Goal: Task Accomplishment & Management: Manage account settings

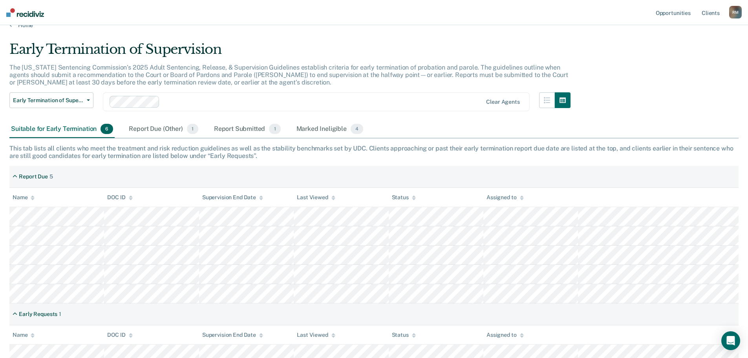
scroll to position [19, 0]
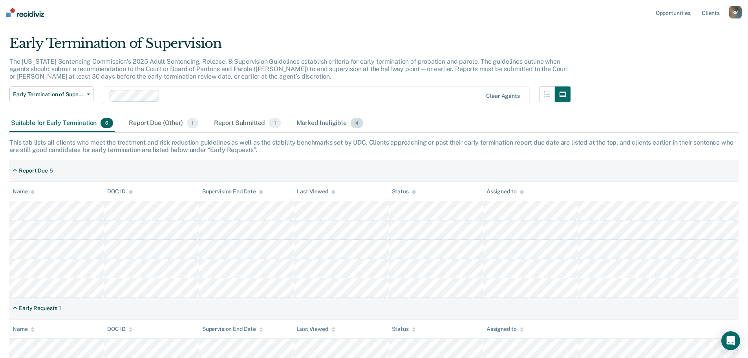
click at [312, 122] on div "Marked Ineligible 4" at bounding box center [330, 123] width 70 height 17
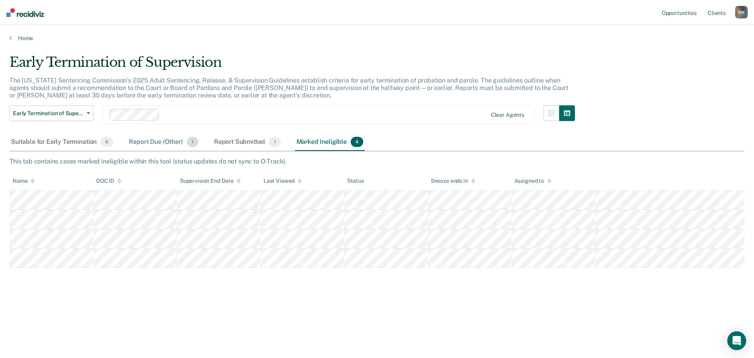
click at [142, 144] on div "Report Due (Other) 1" at bounding box center [163, 141] width 72 height 17
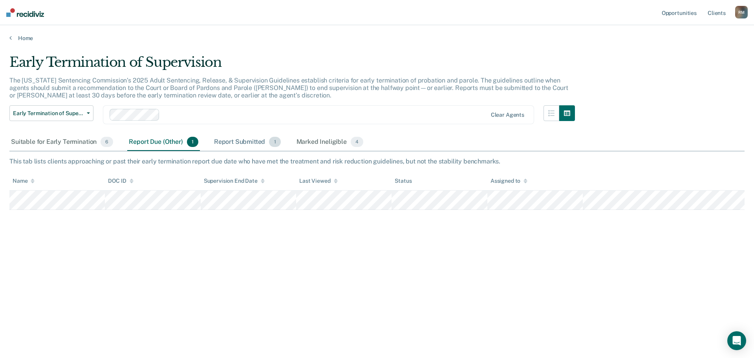
drag, startPoint x: 235, startPoint y: 142, endPoint x: 238, endPoint y: 150, distance: 8.8
click at [235, 142] on div "Report Submitted 1" at bounding box center [247, 141] width 70 height 17
click at [73, 141] on div "Suitable for Early Termination 6" at bounding box center [61, 141] width 105 height 17
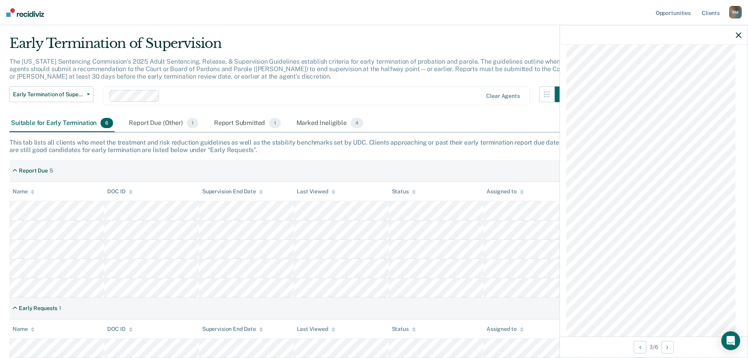
scroll to position [656, 0]
click at [738, 34] on icon "button" at bounding box center [737, 34] width 5 height 5
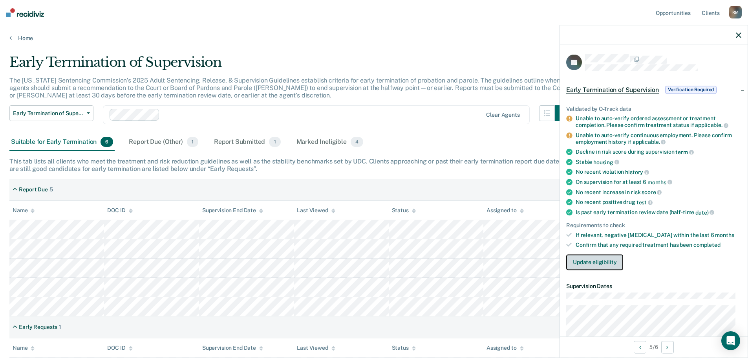
click at [596, 264] on button "Update eligibility" at bounding box center [594, 262] width 57 height 16
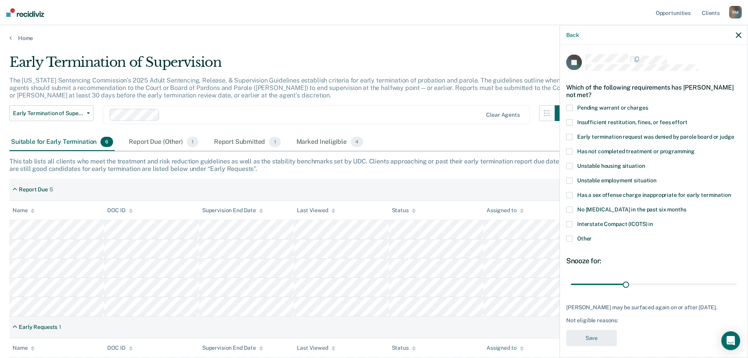
click at [567, 149] on span at bounding box center [569, 151] width 6 height 6
click at [694, 148] on input "Has not completed treatment or programming" at bounding box center [694, 148] width 0 height 0
drag, startPoint x: 626, startPoint y: 281, endPoint x: 675, endPoint y: 283, distance: 49.5
type input "60"
click at [675, 283] on input "range" at bounding box center [654, 284] width 166 height 14
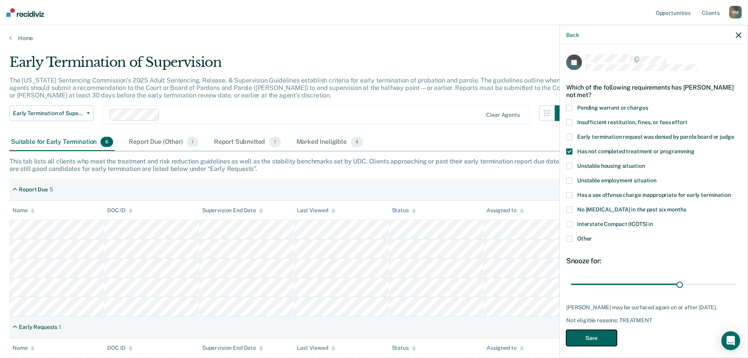
click at [602, 343] on button "Save" at bounding box center [591, 337] width 51 height 16
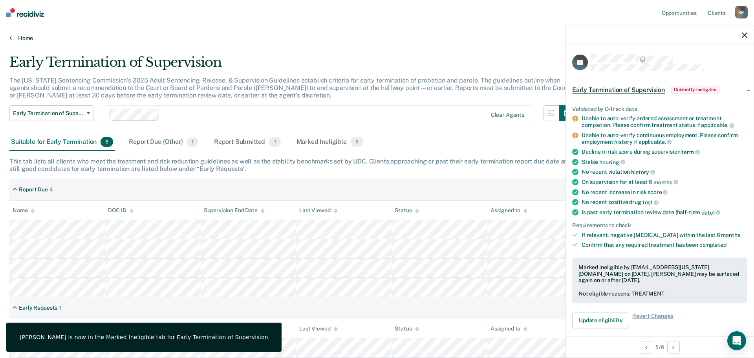
drag, startPoint x: 343, startPoint y: 27, endPoint x: 439, endPoint y: 37, distance: 96.3
click at [350, 25] on div "Opportunities Client s [PERSON_NAME] [PERSON_NAME] Profile How it works Log Out…" at bounding box center [377, 179] width 754 height 358
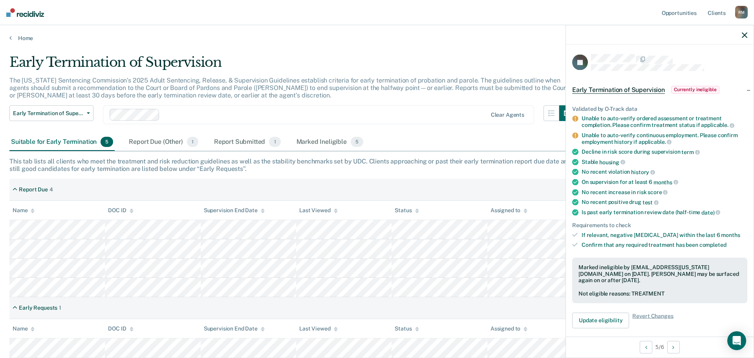
click at [748, 31] on div at bounding box center [660, 35] width 188 height 20
click at [743, 34] on icon "button" at bounding box center [743, 34] width 5 height 5
